Goal: Task Accomplishment & Management: Manage account settings

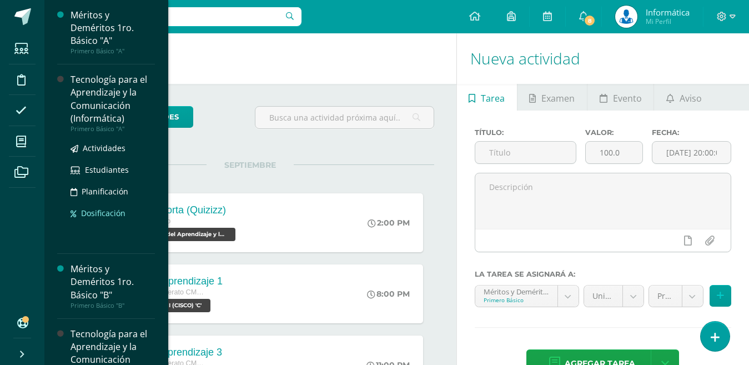
scroll to position [56, 0]
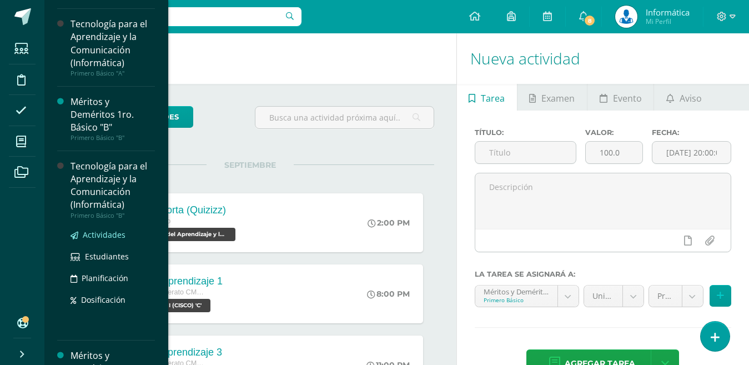
click at [99, 239] on span "Actividades" at bounding box center [104, 234] width 43 height 11
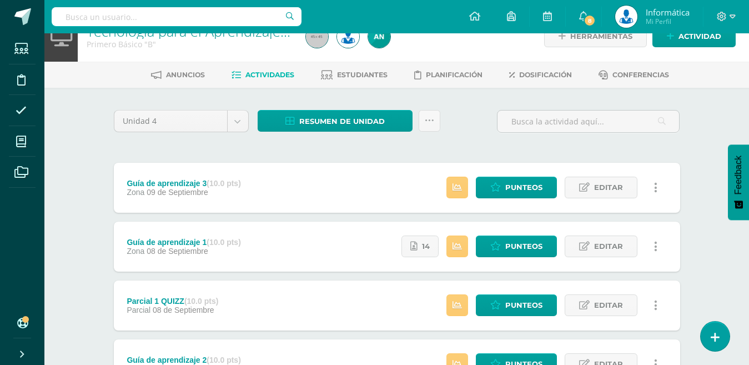
scroll to position [111, 0]
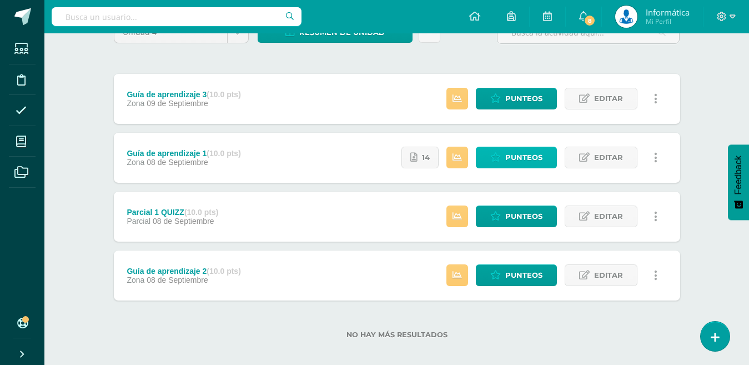
click at [517, 156] on span "Punteos" at bounding box center [523, 157] width 37 height 21
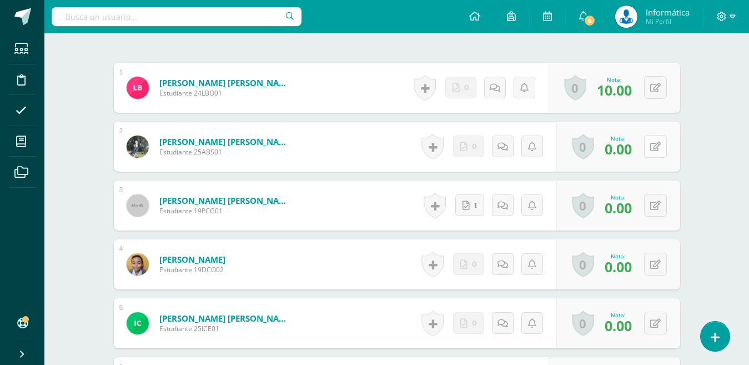
scroll to position [334, 0]
click at [659, 146] on icon at bounding box center [655, 146] width 11 height 9
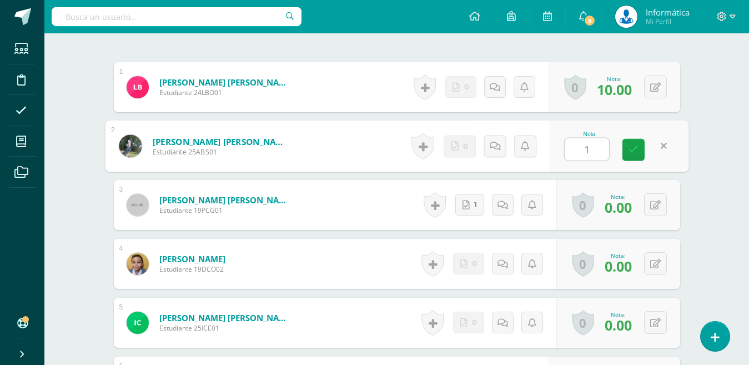
type input "10"
click at [635, 153] on icon at bounding box center [634, 148] width 10 height 9
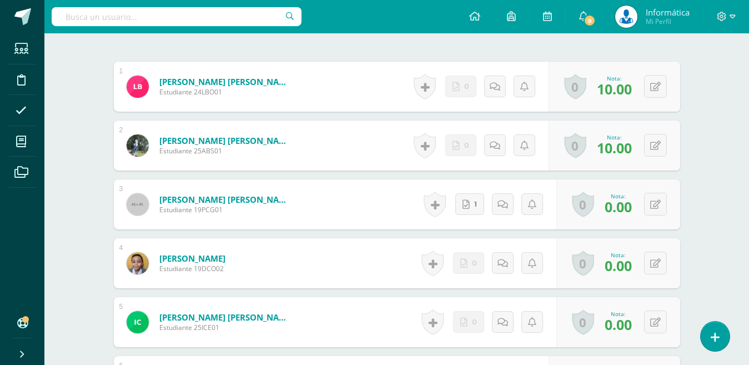
scroll to position [335, 0]
click at [658, 204] on icon at bounding box center [655, 203] width 11 height 9
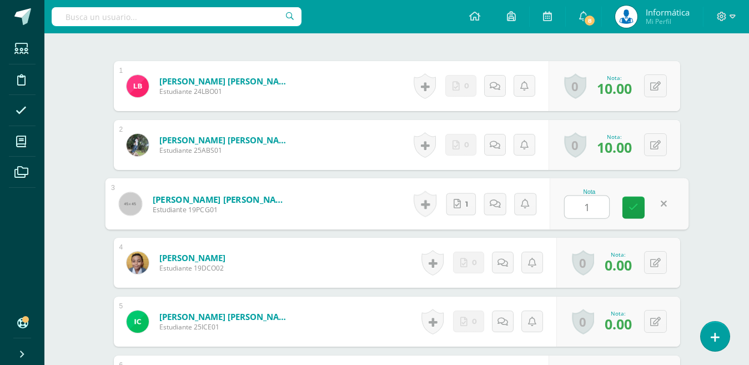
type input "10"
click at [633, 206] on icon at bounding box center [634, 207] width 10 height 9
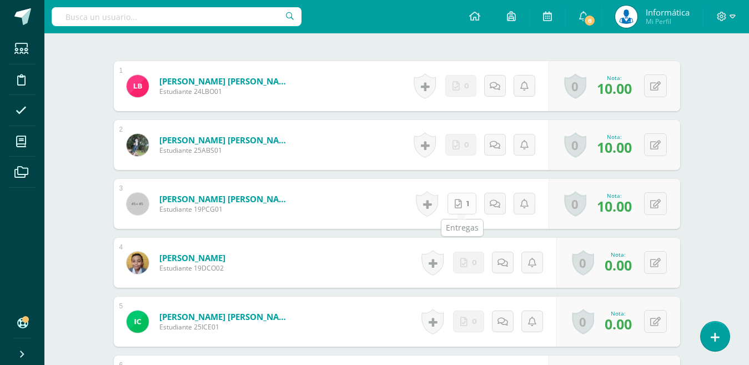
click at [466, 211] on link "1" at bounding box center [462, 204] width 29 height 22
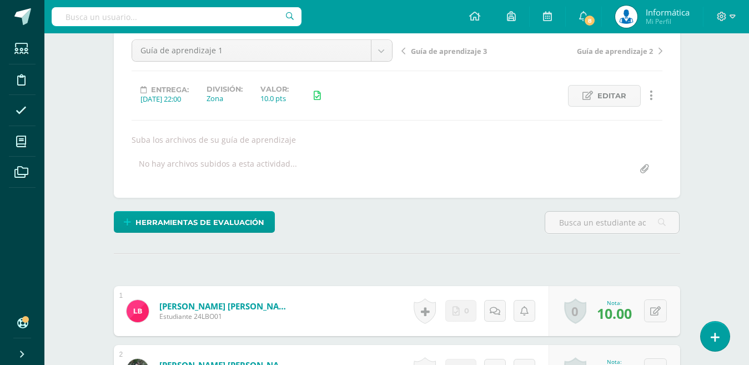
scroll to position [111, 0]
click at [343, 38] on div "Guía de aprendizaje 1 Guía de aprendizaje 3 Guía de aprendizaje 1 Guía de apren…" at bounding box center [397, 109] width 567 height 176
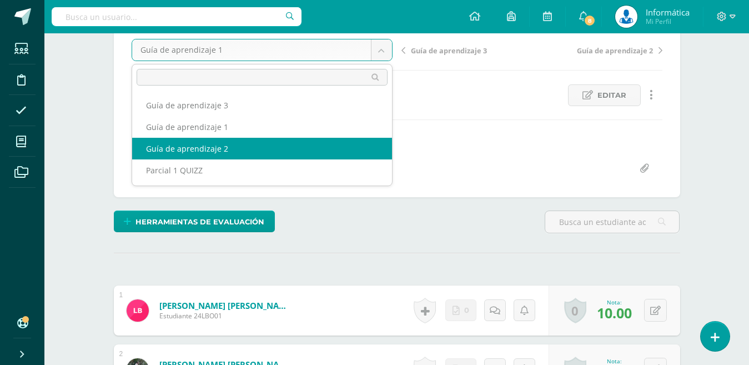
select select "/dashboard/teacher/grade-activity/179948/"
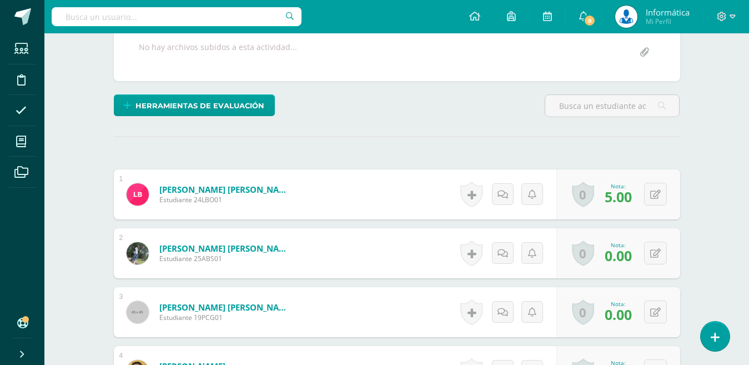
scroll to position [334, 0]
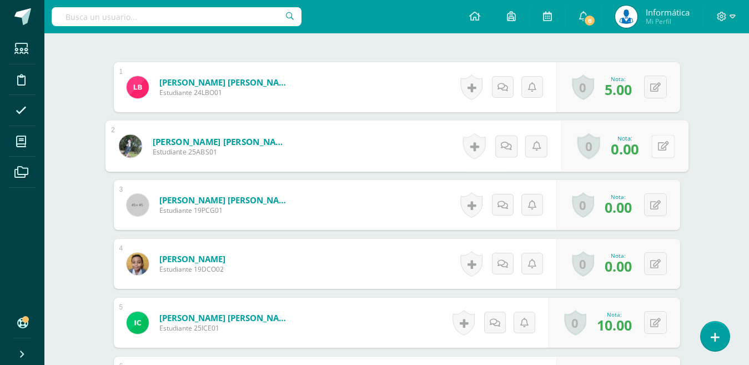
click at [648, 147] on div "0 Logros Logros obtenidos Aún no hay logros agregados Nota: 0.00" at bounding box center [624, 147] width 127 height 52
click at [665, 147] on icon at bounding box center [663, 145] width 11 height 9
type input "10"
click at [632, 152] on icon at bounding box center [634, 148] width 10 height 9
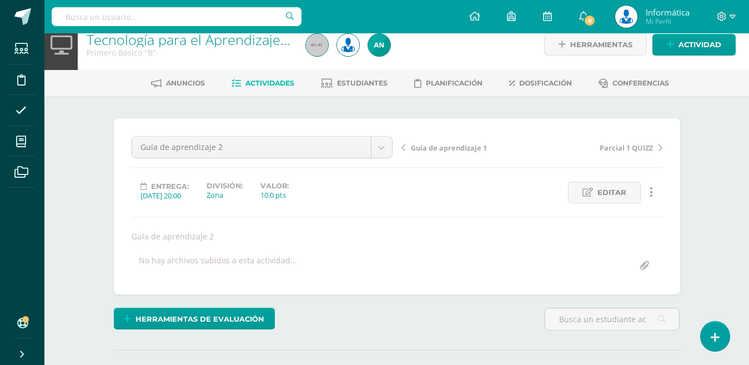
scroll to position [0, 0]
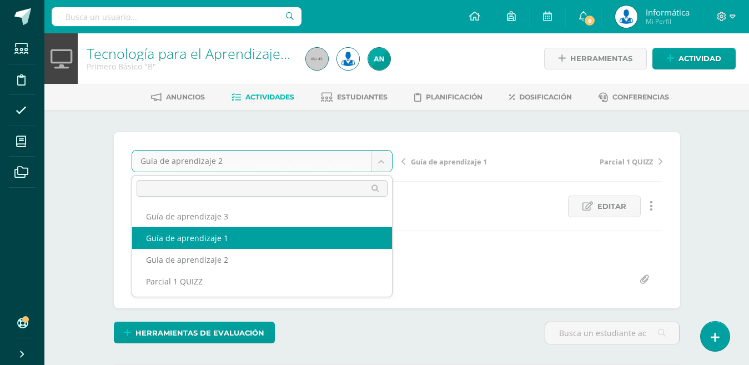
select select "/dashboard/teacher/grade-activity/179537/"
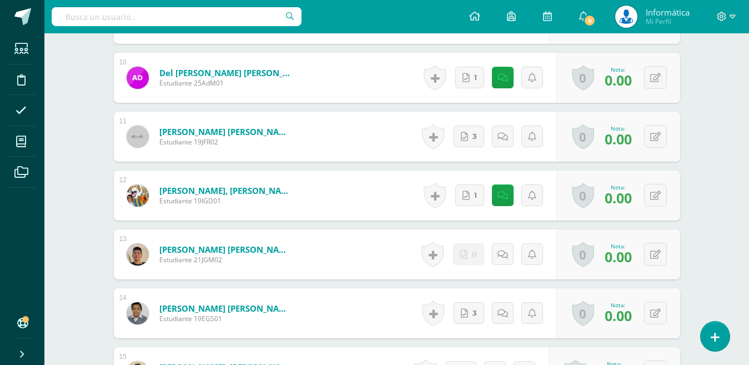
scroll to position [944, 0]
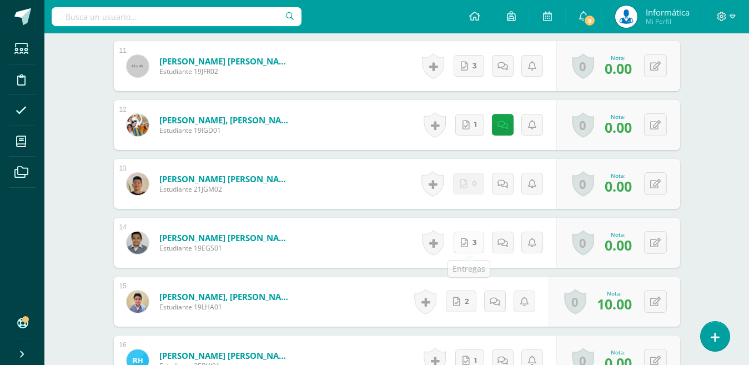
click at [470, 243] on link "3" at bounding box center [469, 243] width 31 height 22
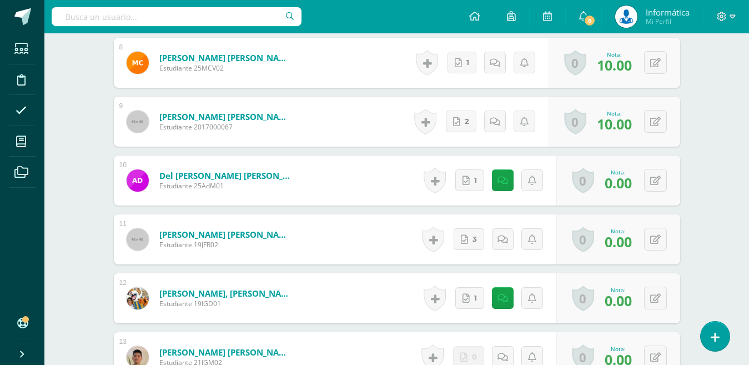
scroll to position [778, 0]
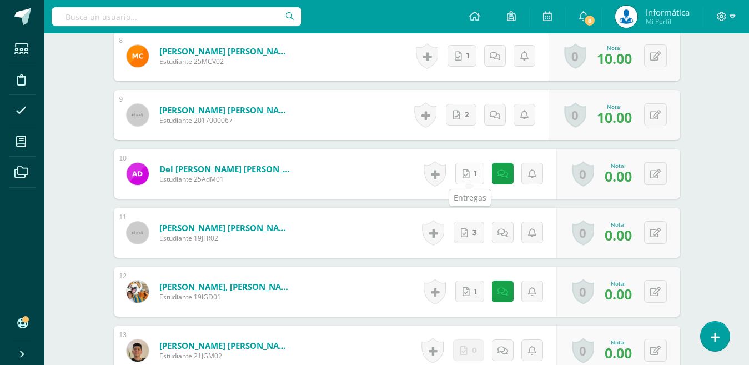
click at [466, 173] on icon at bounding box center [466, 173] width 7 height 9
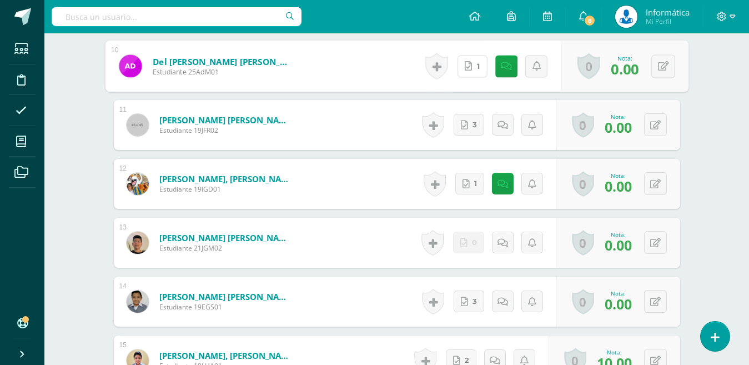
scroll to position [889, 0]
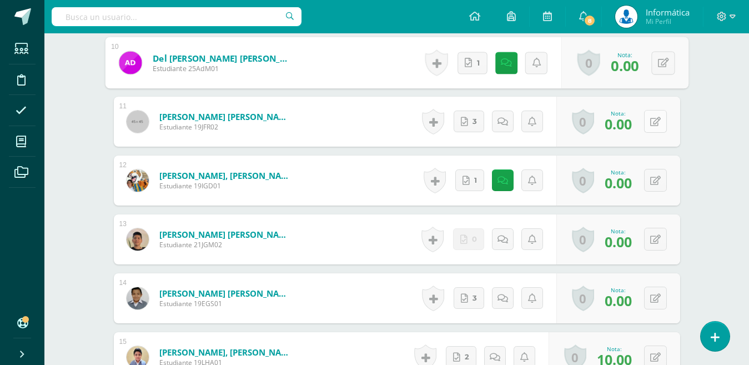
click at [662, 124] on button at bounding box center [655, 121] width 23 height 23
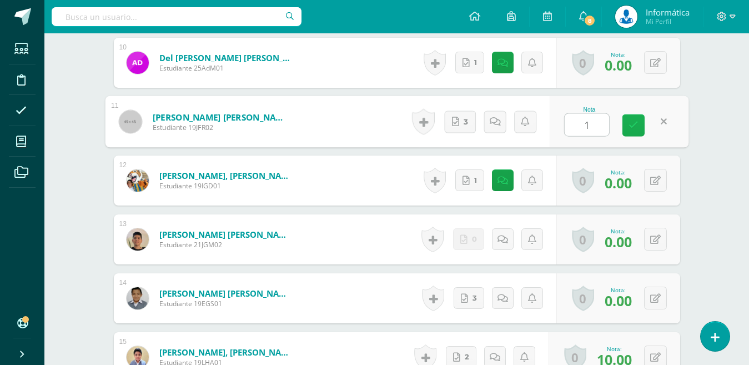
type input "10"
click at [628, 129] on link at bounding box center [634, 125] width 22 height 22
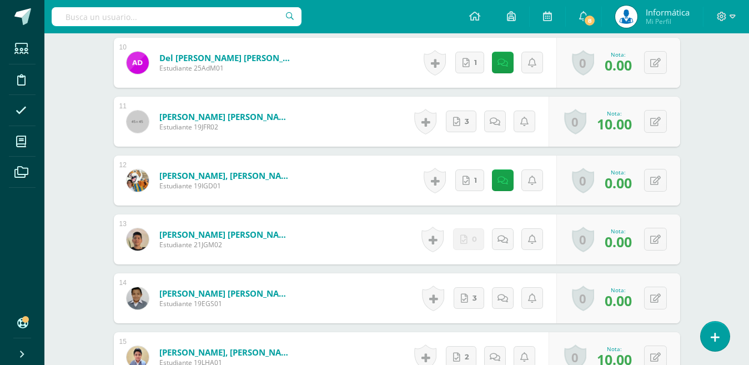
scroll to position [1000, 0]
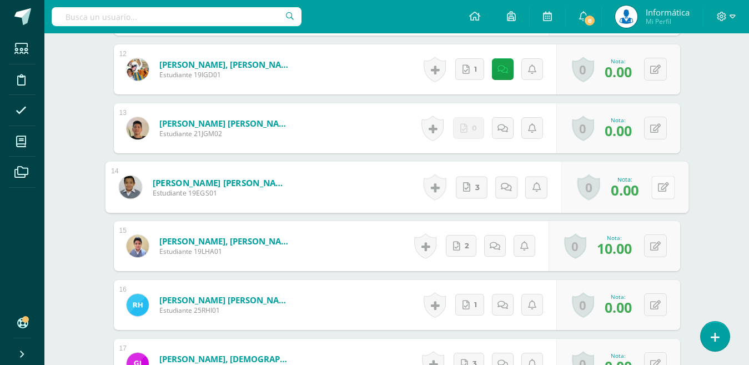
click at [653, 184] on button at bounding box center [663, 187] width 23 height 23
type input "10"
click at [629, 191] on icon at bounding box center [634, 190] width 10 height 9
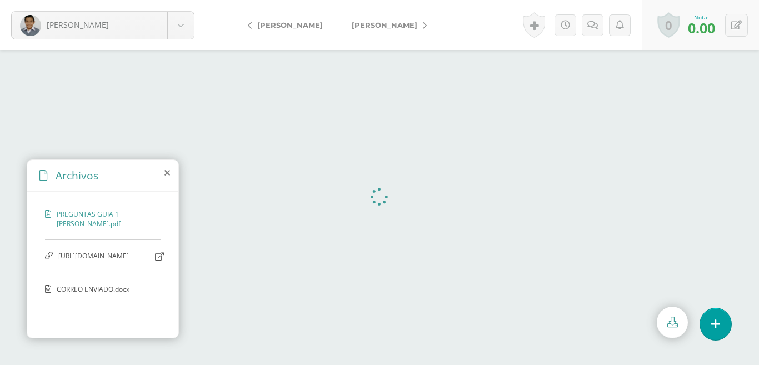
click at [151, 257] on div "[URL][DOMAIN_NAME]" at bounding box center [103, 262] width 116 height 22
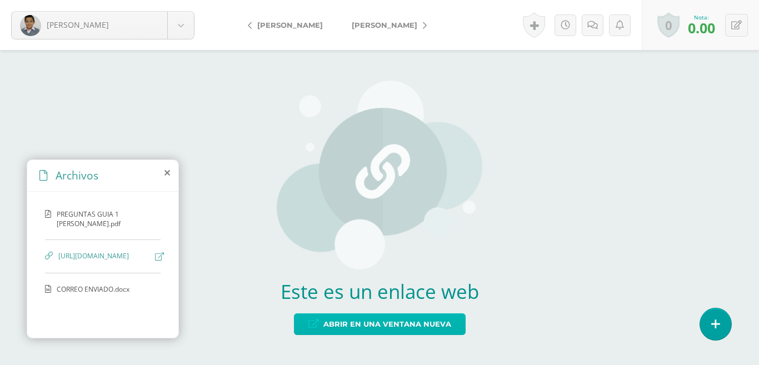
click at [362, 326] on span "Abrir en una ventana nueva" at bounding box center [387, 324] width 128 height 21
